Goal: Transaction & Acquisition: Purchase product/service

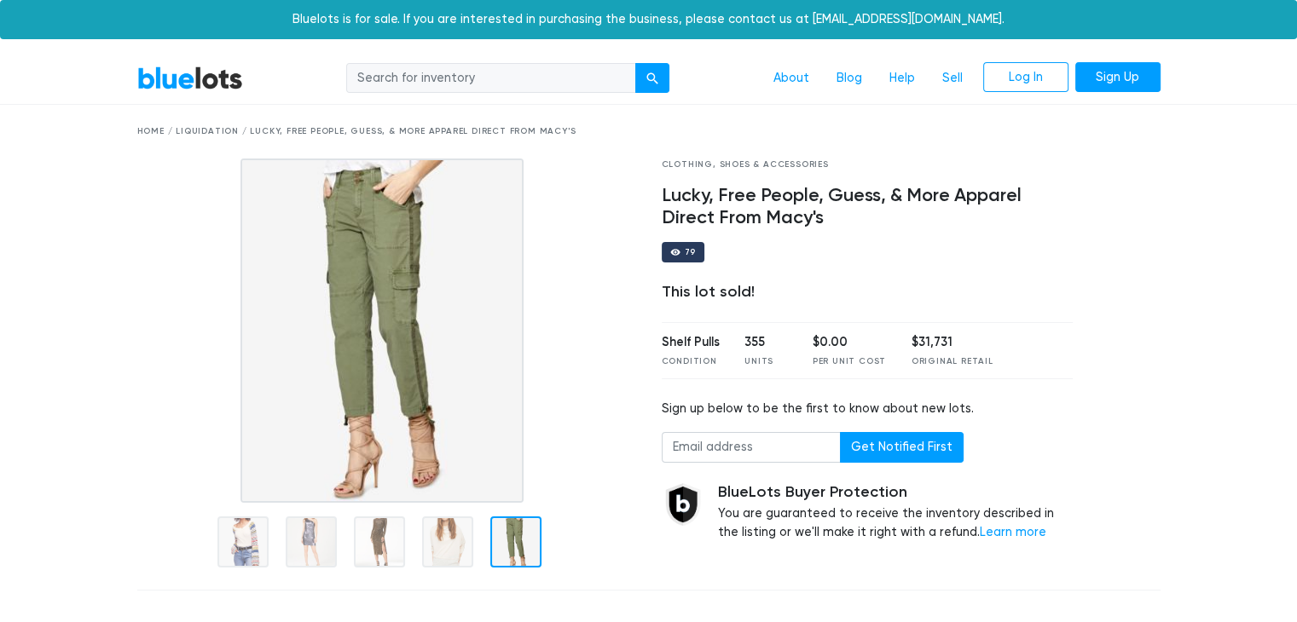
click at [212, 83] on link "BlueLots" at bounding box center [190, 78] width 106 height 25
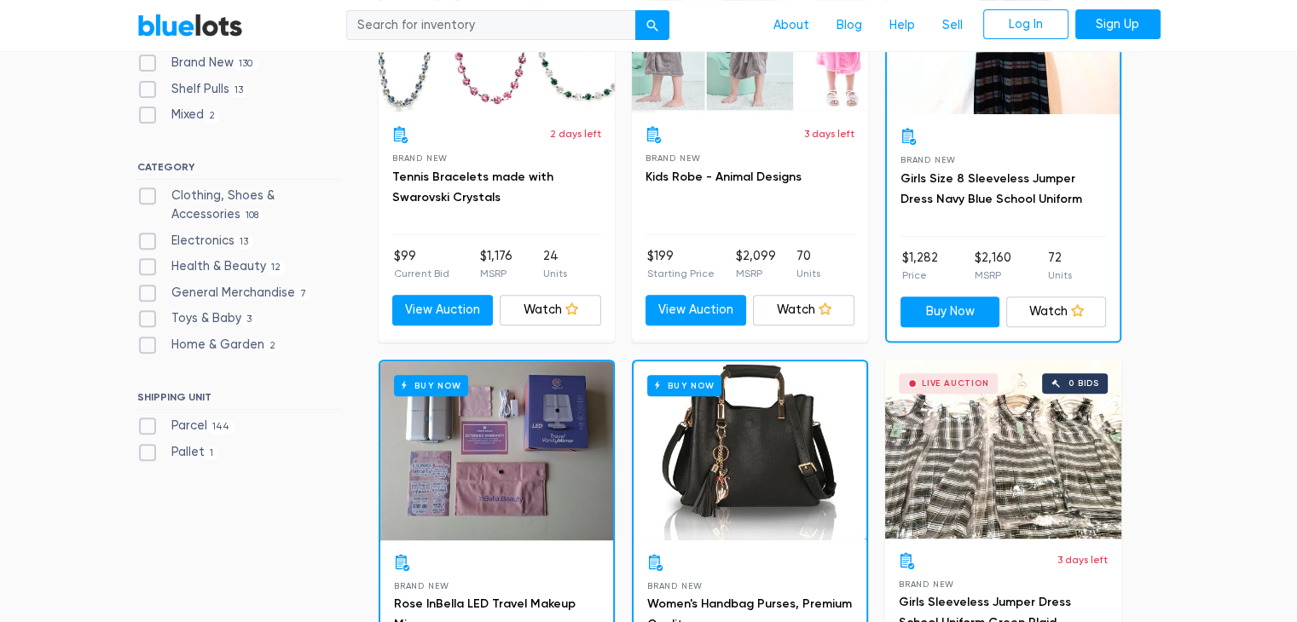
scroll to position [716, 0]
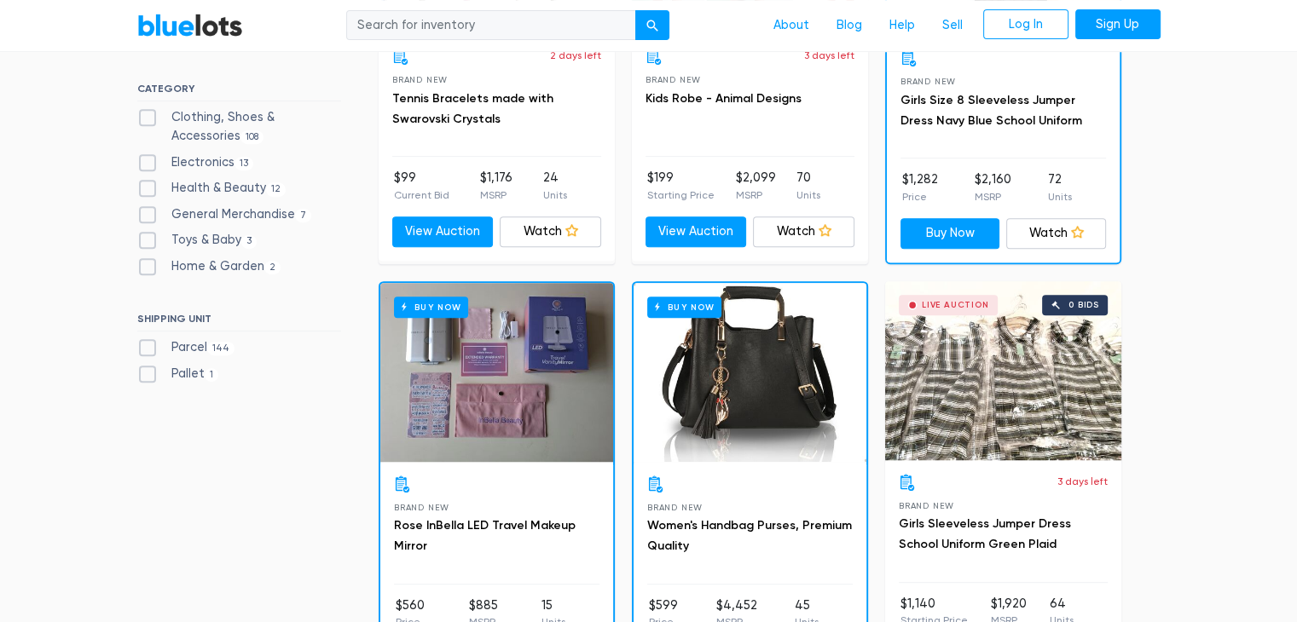
click at [143, 117] on label "Clothing, Shoes & Accessories 108" at bounding box center [239, 126] width 204 height 37
click at [143, 117] on Accessories"] "Clothing, Shoes & Accessories 108" at bounding box center [142, 113] width 11 height 11
checkbox Accessories"] "true"
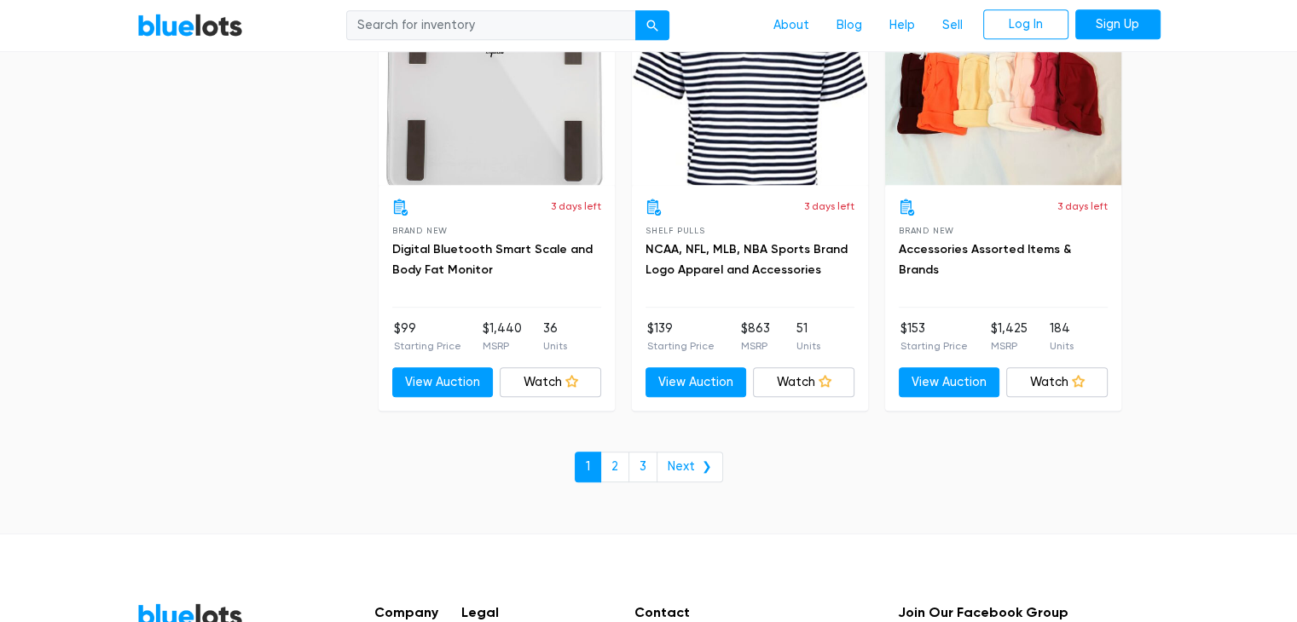
scroll to position [7515, 0]
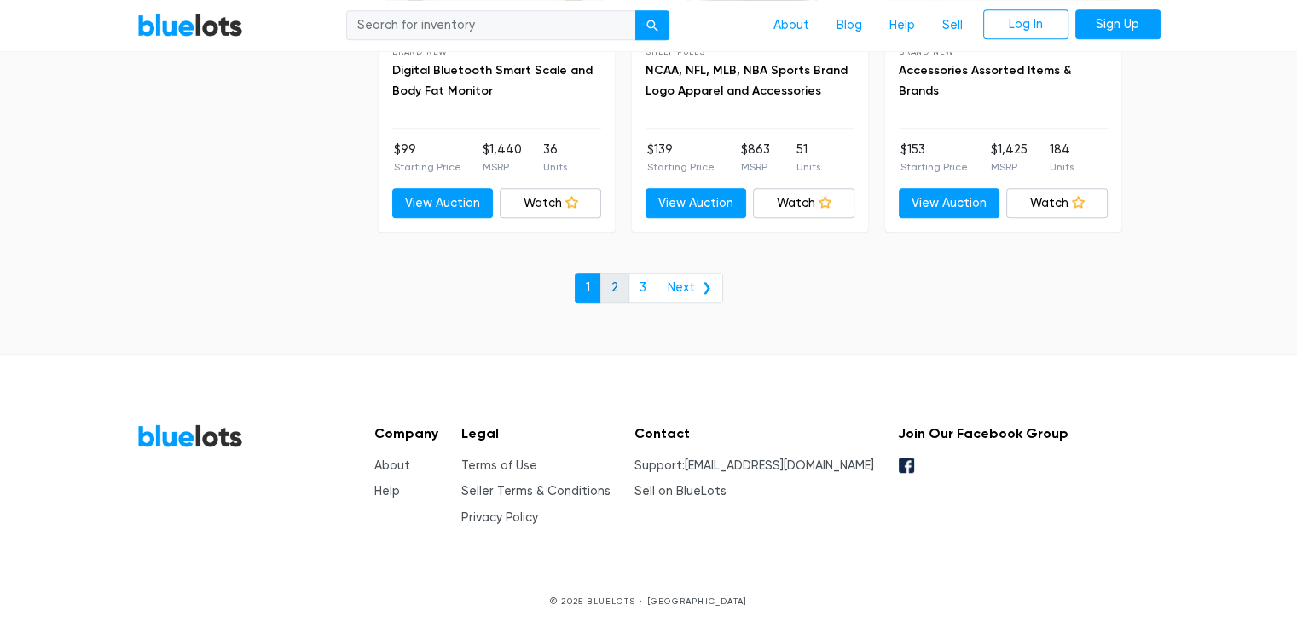
click at [628, 286] on link "2" at bounding box center [614, 288] width 29 height 31
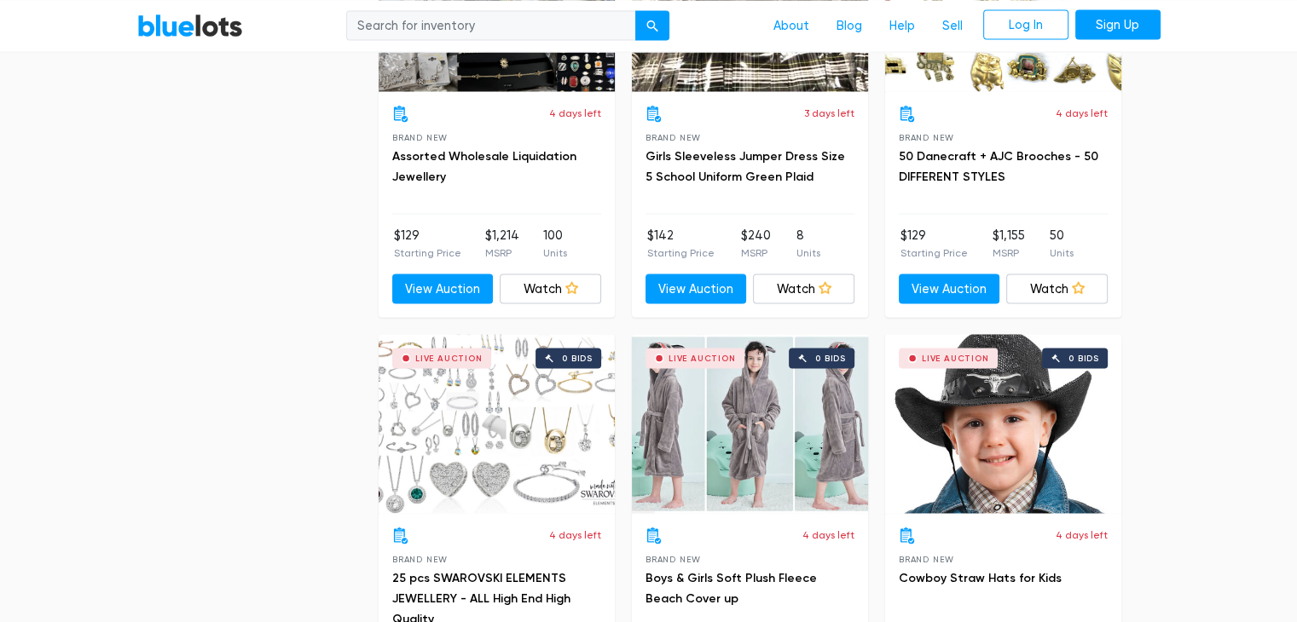
scroll to position [3278, 0]
